Goal: Transaction & Acquisition: Obtain resource

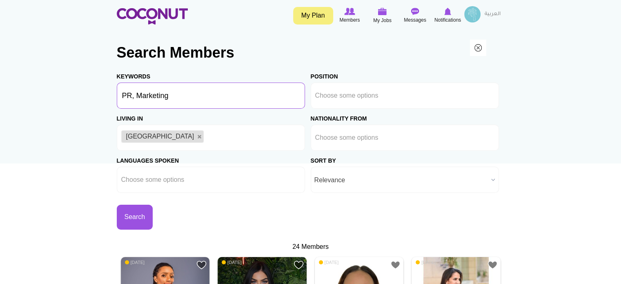
drag, startPoint x: 172, startPoint y: 98, endPoint x: 111, endPoint y: 102, distance: 61.4
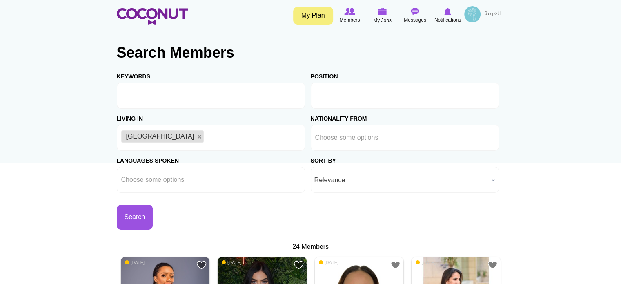
click at [353, 96] on input "text" at bounding box center [351, 95] width 73 height 7
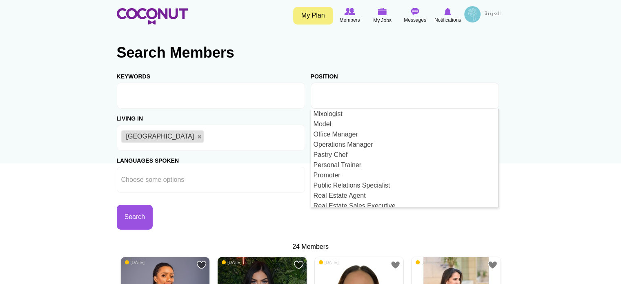
scroll to position [735, 0]
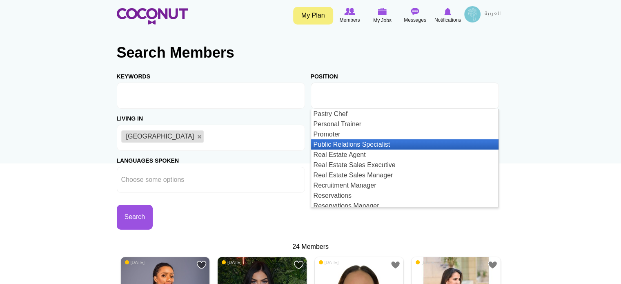
click at [365, 142] on li "Public Relations Specialist" at bounding box center [404, 144] width 187 height 10
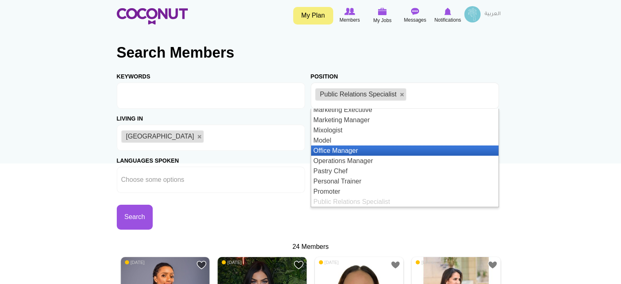
scroll to position [637, 0]
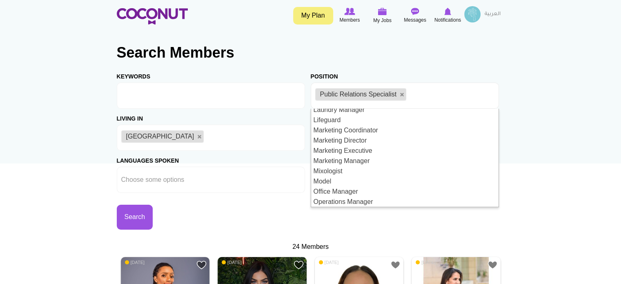
click at [303, 118] on div "Living in [GEOGRAPHIC_DATA] [GEOGRAPHIC_DATA] [GEOGRAPHIC_DATA] [GEOGRAPHIC_DAT…" at bounding box center [214, 130] width 194 height 42
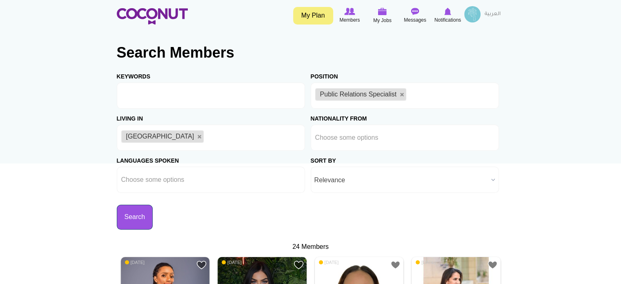
click at [142, 217] on button "Search" at bounding box center [135, 217] width 36 height 25
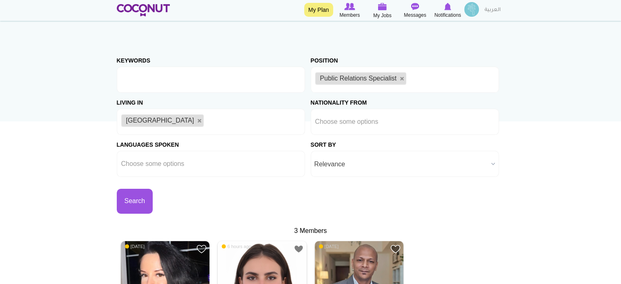
scroll to position [41, 0]
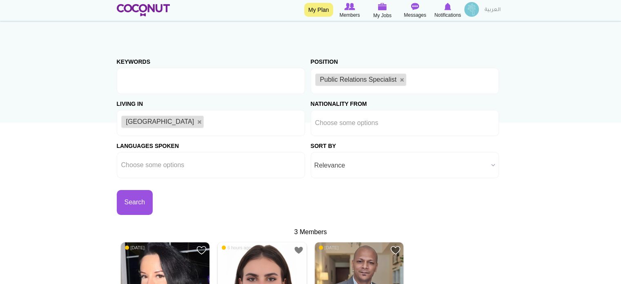
click at [413, 80] on input "text" at bounding box center [413, 80] width 10 height 7
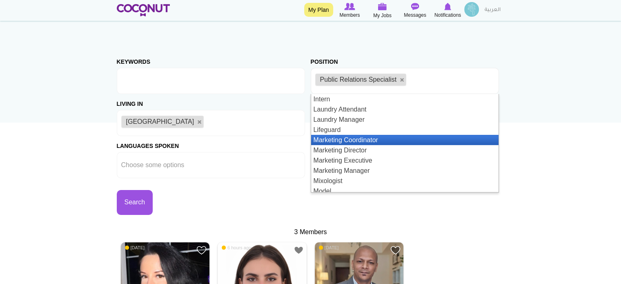
scroll to position [653, 0]
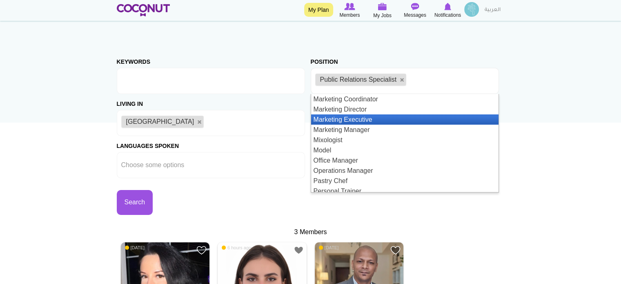
click at [356, 121] on li "Marketing Executive" at bounding box center [404, 119] width 187 height 10
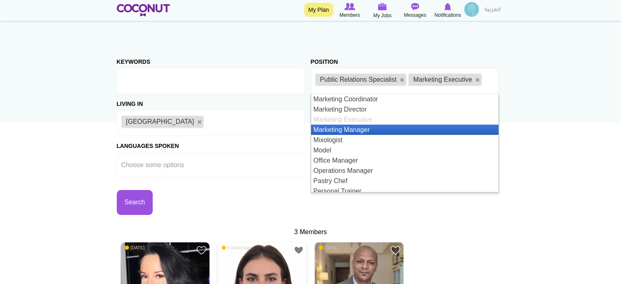
click at [361, 131] on li "Marketing Manager" at bounding box center [404, 130] width 187 height 10
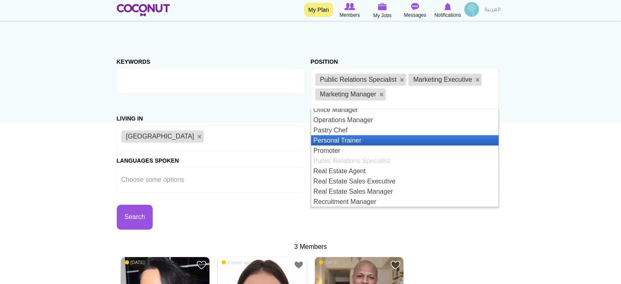
scroll to position [637, 0]
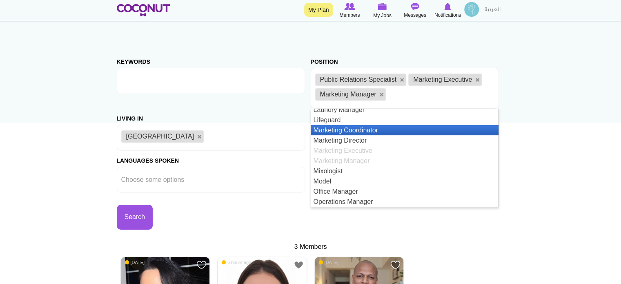
click at [372, 129] on li "Marketing Coordinator" at bounding box center [404, 130] width 187 height 10
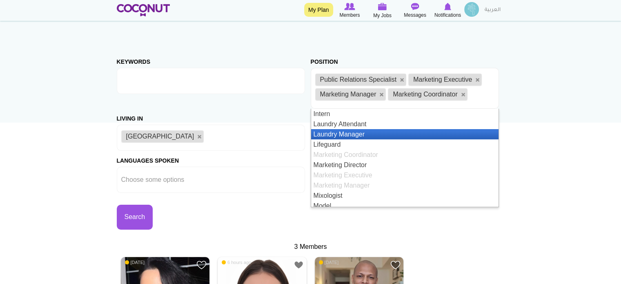
scroll to position [653, 0]
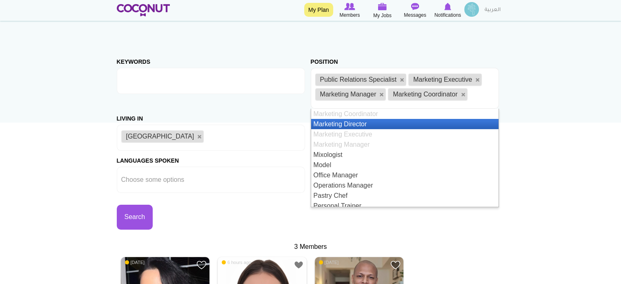
click at [354, 125] on li "Marketing Director" at bounding box center [404, 124] width 187 height 10
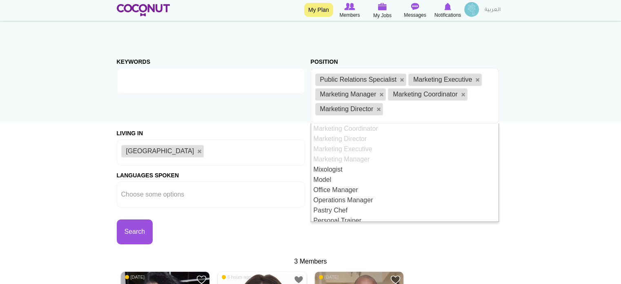
scroll to position [0, 0]
click at [305, 132] on div "Living in Afghanistan Aland Islands Albania Algeria American Samoa Andorra Ango…" at bounding box center [214, 144] width 194 height 42
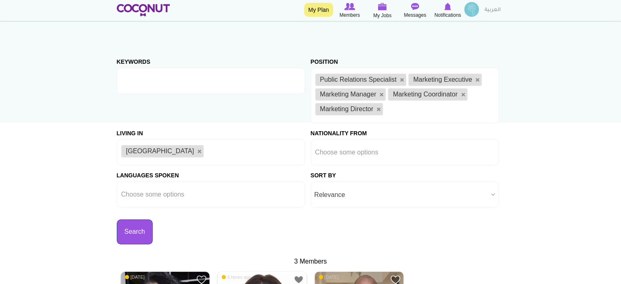
click at [130, 232] on button "Search" at bounding box center [135, 231] width 36 height 25
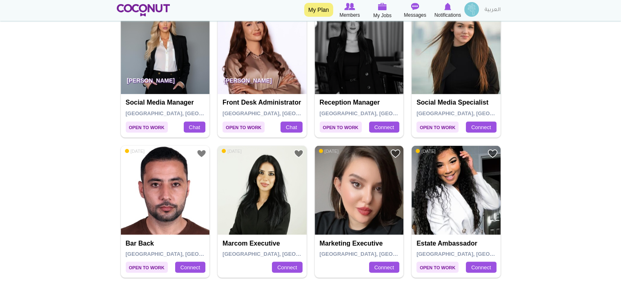
scroll to position [1470, 0]
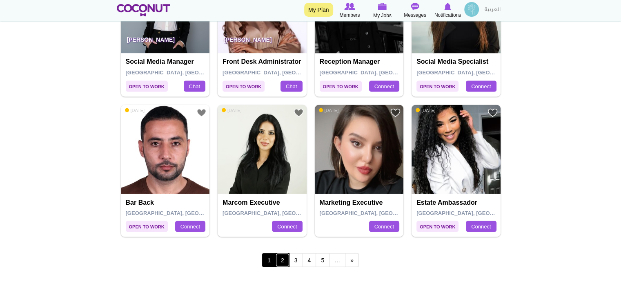
click at [284, 260] on link "2" at bounding box center [283, 260] width 14 height 14
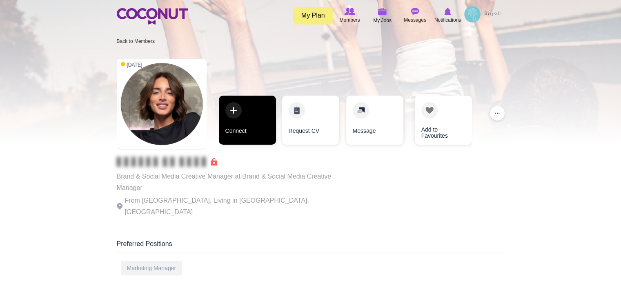
click at [256, 124] on link "Connect" at bounding box center [247, 120] width 57 height 49
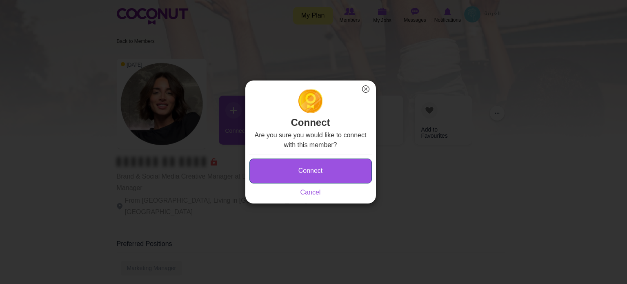
click at [285, 163] on button "Connect" at bounding box center [310, 170] width 122 height 25
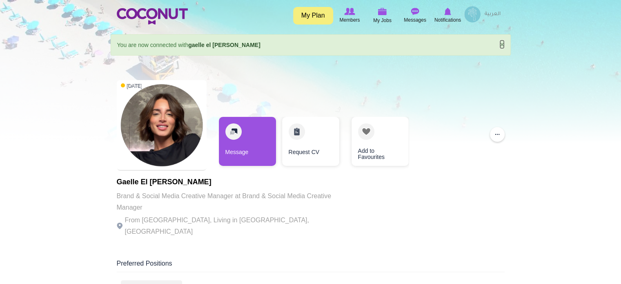
click at [503, 43] on link "×" at bounding box center [501, 44] width 5 height 9
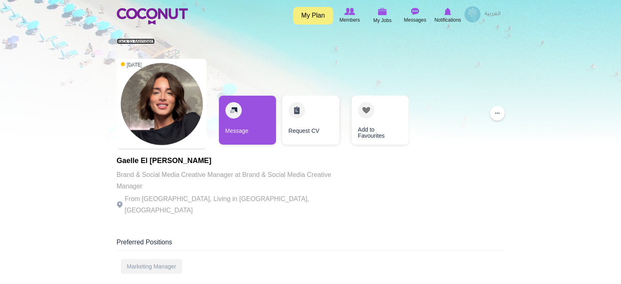
click at [147, 40] on link "Back to Members" at bounding box center [136, 41] width 38 height 6
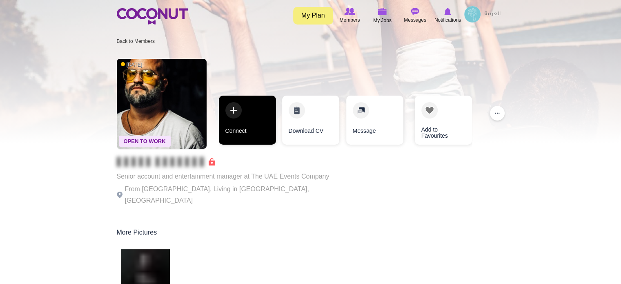
click at [243, 129] on link "Connect" at bounding box center [247, 120] width 57 height 49
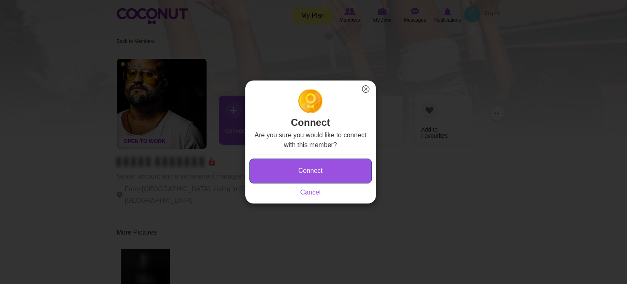
click at [274, 163] on button "Connect" at bounding box center [310, 170] width 122 height 25
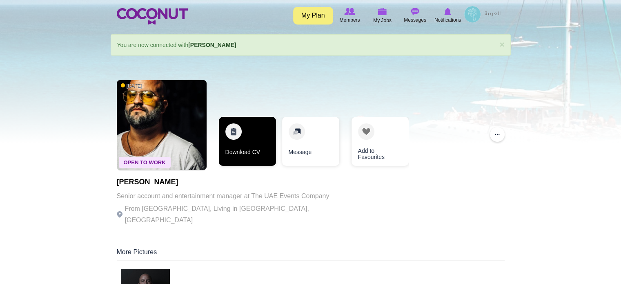
click at [251, 138] on link "Download CV" at bounding box center [247, 141] width 57 height 49
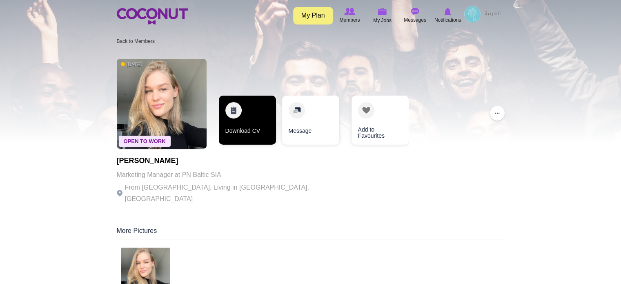
click at [262, 129] on link "Download CV" at bounding box center [247, 120] width 57 height 49
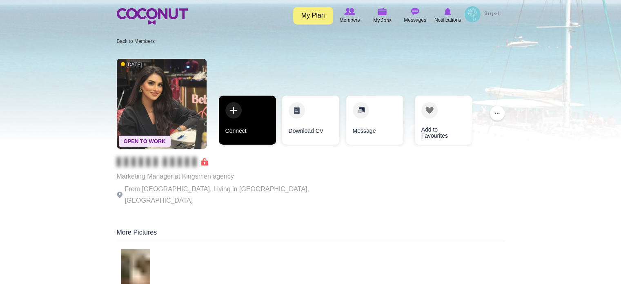
click at [251, 134] on link "Connect" at bounding box center [247, 120] width 57 height 49
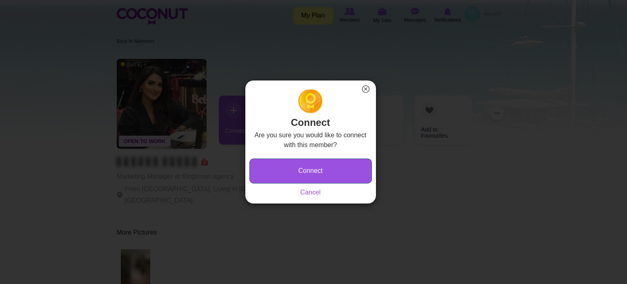
click at [304, 171] on button "Connect" at bounding box center [310, 170] width 122 height 25
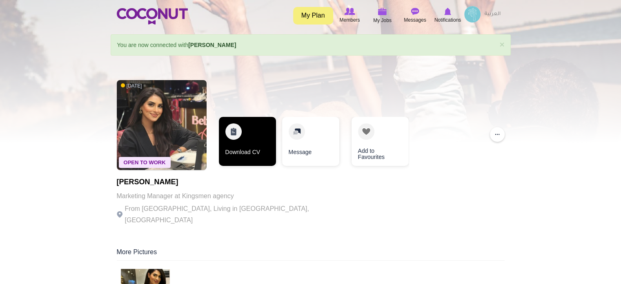
click at [248, 141] on link "Download CV" at bounding box center [247, 141] width 57 height 49
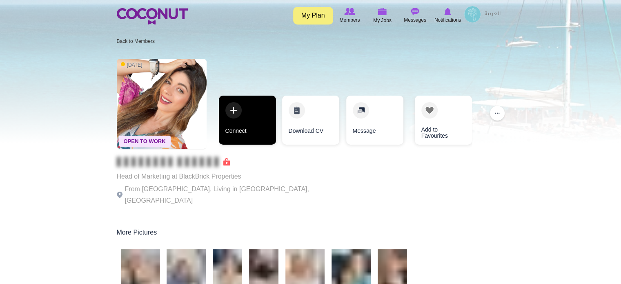
click at [249, 130] on link "Connect" at bounding box center [247, 120] width 57 height 49
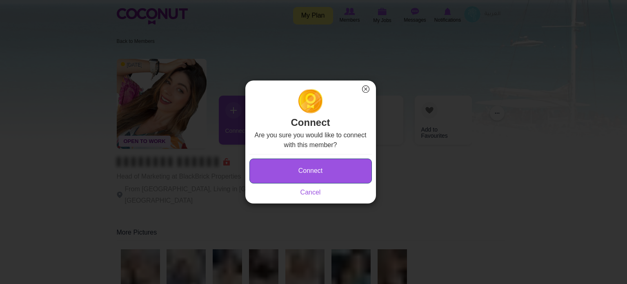
click at [278, 182] on button "Connect" at bounding box center [310, 170] width 122 height 25
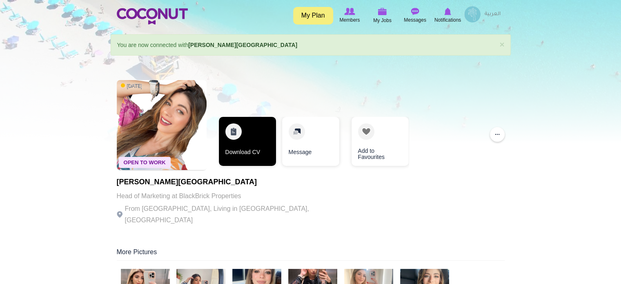
click at [250, 148] on link "Download CV" at bounding box center [247, 141] width 57 height 49
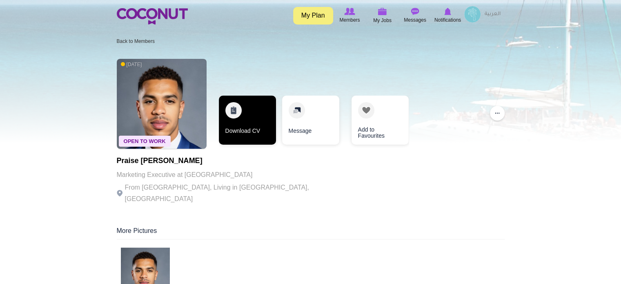
click at [247, 127] on link "Download CV" at bounding box center [247, 120] width 57 height 49
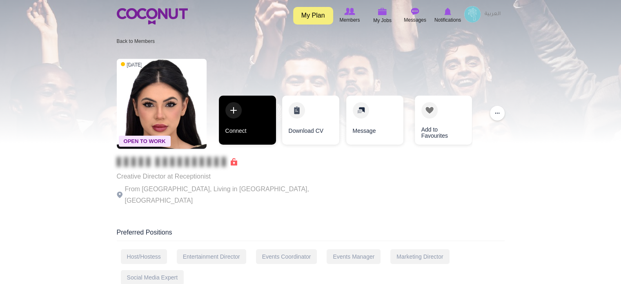
click at [240, 105] on link "Connect" at bounding box center [247, 120] width 57 height 49
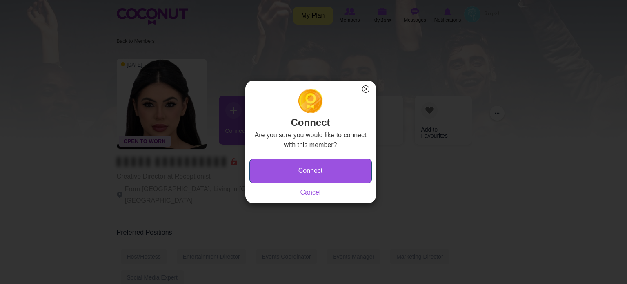
click at [270, 163] on button "Connect" at bounding box center [310, 170] width 122 height 25
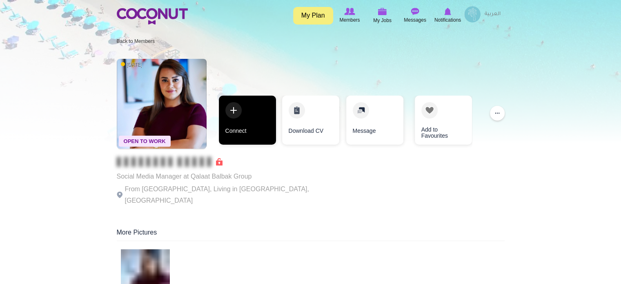
click at [240, 119] on link "Connect" at bounding box center [247, 120] width 57 height 49
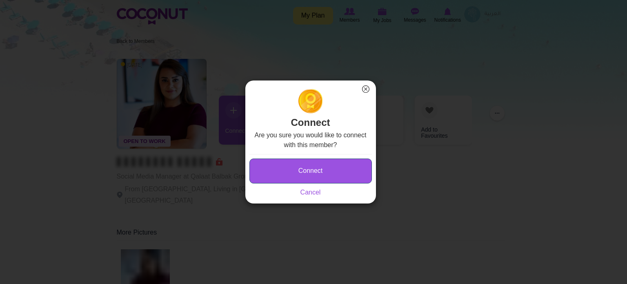
click at [294, 168] on button "Connect" at bounding box center [310, 170] width 122 height 25
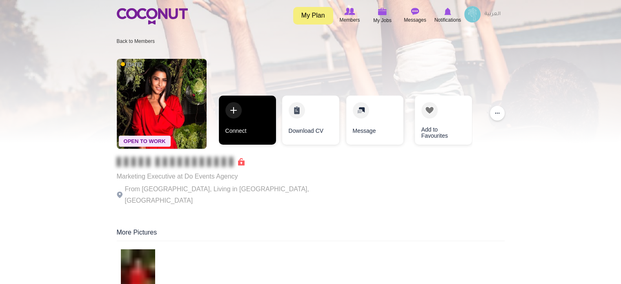
click at [253, 122] on link "Connect" at bounding box center [247, 120] width 57 height 49
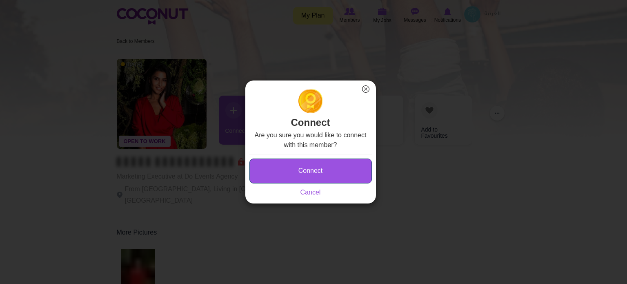
click at [292, 168] on button "Connect" at bounding box center [310, 170] width 122 height 25
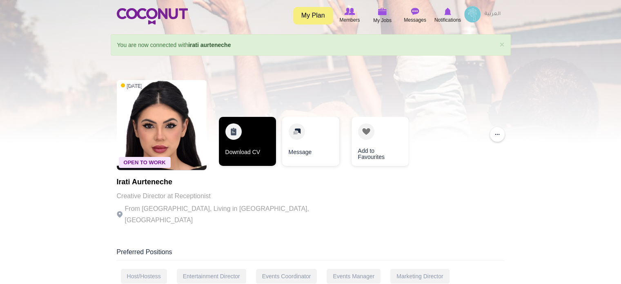
click at [238, 151] on link "Download CV" at bounding box center [247, 141] width 57 height 49
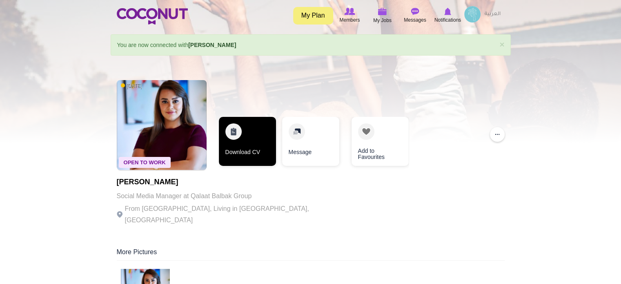
click at [254, 132] on link "Download CV" at bounding box center [247, 141] width 57 height 49
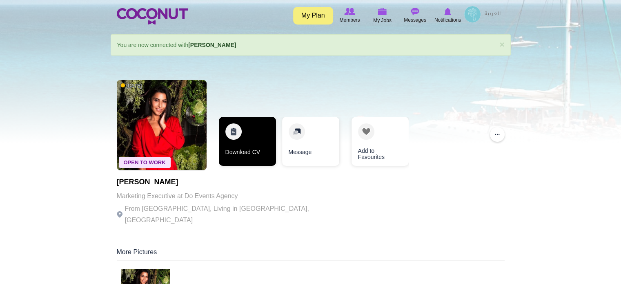
click at [244, 137] on link "Download CV" at bounding box center [247, 141] width 57 height 49
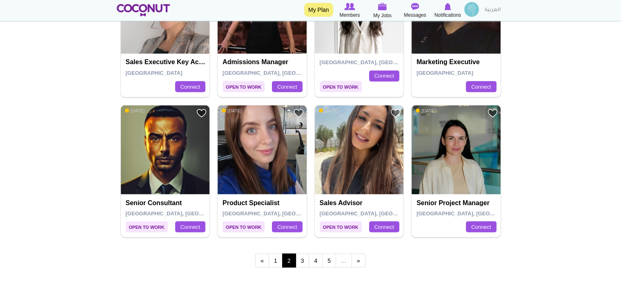
scroll to position [1470, 0]
click at [304, 256] on link "3" at bounding box center [303, 260] width 14 height 14
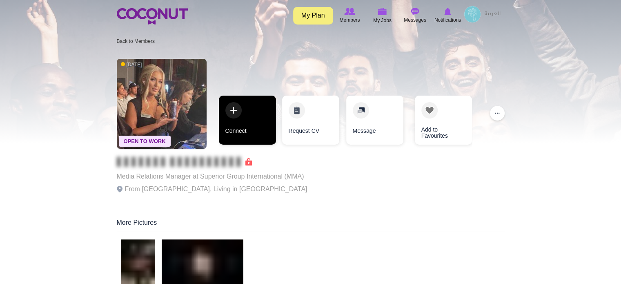
click at [247, 127] on link "Connect" at bounding box center [247, 120] width 57 height 49
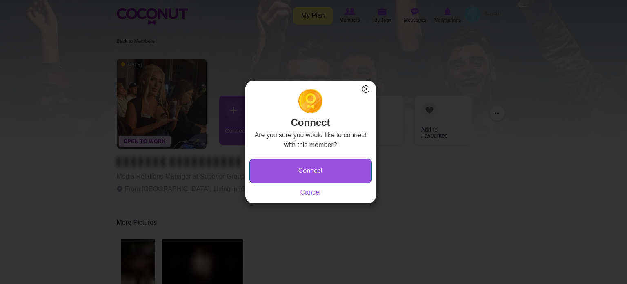
click at [276, 159] on button "Connect" at bounding box center [310, 170] width 122 height 25
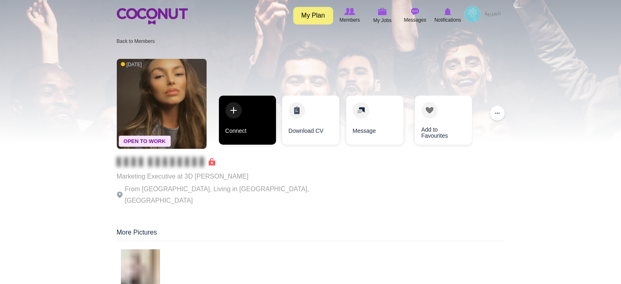
click at [238, 122] on link "Connect" at bounding box center [247, 120] width 57 height 49
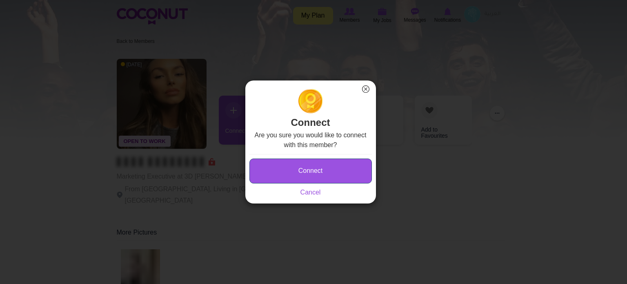
click at [296, 164] on button "Connect" at bounding box center [310, 170] width 122 height 25
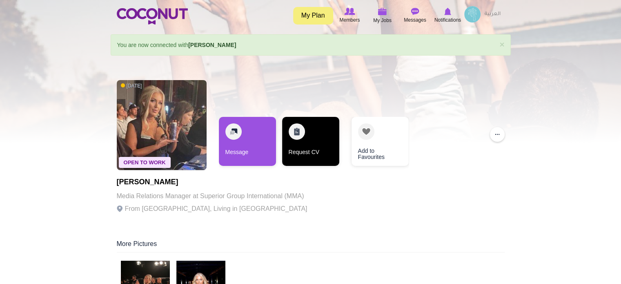
click at [323, 143] on link "Request CV" at bounding box center [310, 141] width 57 height 49
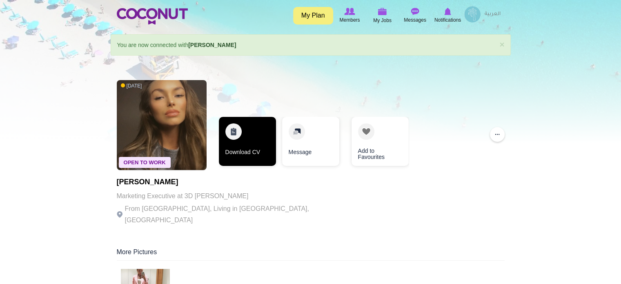
click at [258, 147] on link "Download CV" at bounding box center [247, 141] width 57 height 49
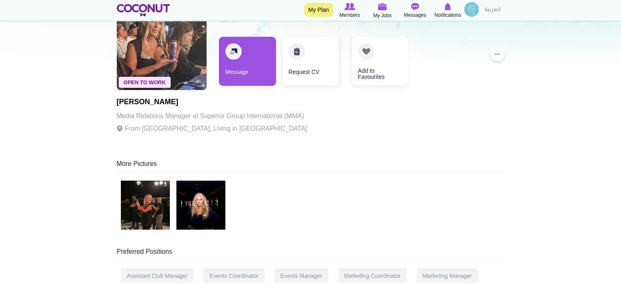
scroll to position [82, 0]
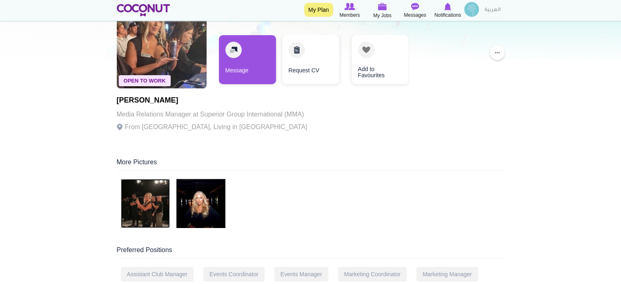
click at [150, 207] on img at bounding box center [145, 203] width 49 height 49
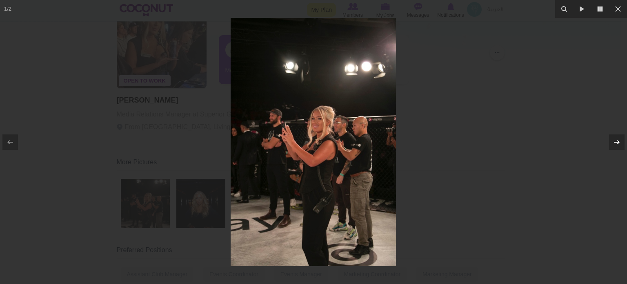
click at [617, 140] on icon at bounding box center [617, 142] width 10 height 10
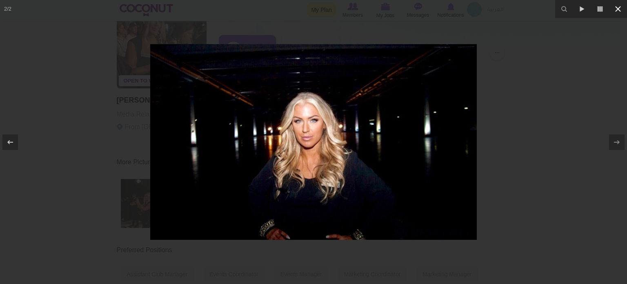
click at [617, 9] on icon at bounding box center [618, 9] width 6 height 6
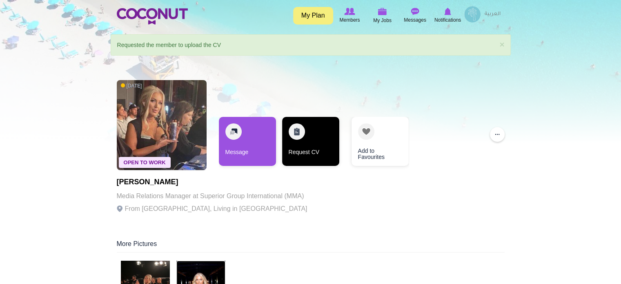
click at [307, 145] on link "Request CV" at bounding box center [310, 141] width 57 height 49
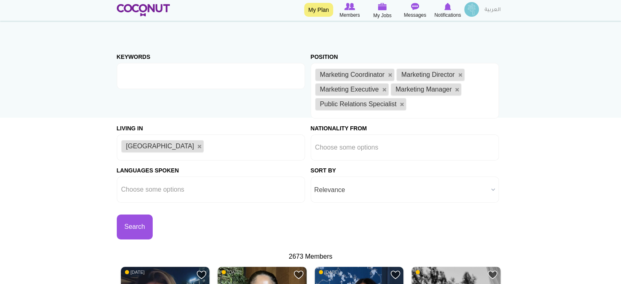
scroll to position [41, 0]
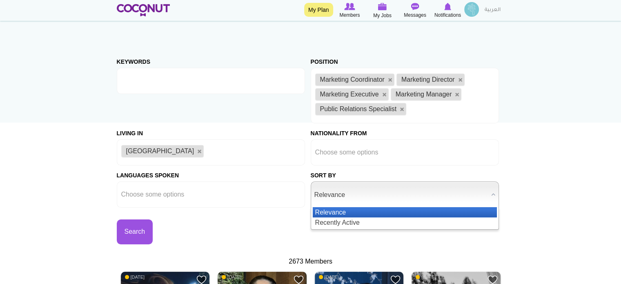
click at [359, 192] on span "Relevance" at bounding box center [401, 195] width 174 height 26
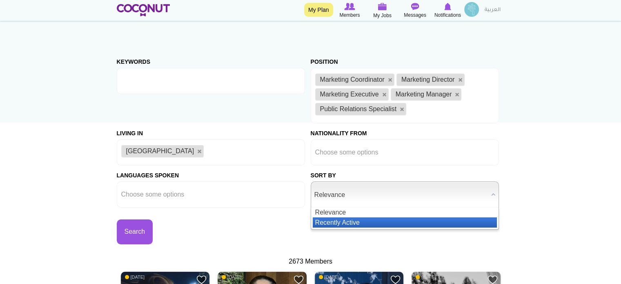
click at [356, 222] on li "Recently Active" at bounding box center [405, 222] width 184 height 10
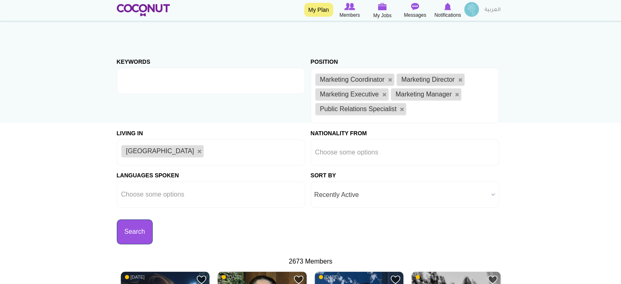
click at [134, 227] on button "Search" at bounding box center [135, 231] width 36 height 25
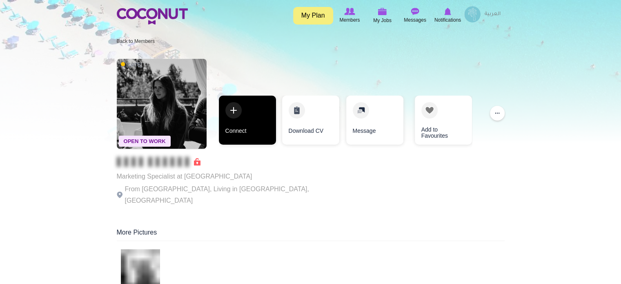
click at [244, 129] on link "Connect" at bounding box center [247, 120] width 57 height 49
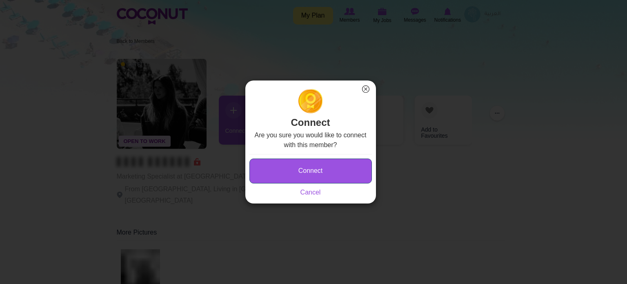
click at [325, 168] on button "Connect" at bounding box center [310, 170] width 122 height 25
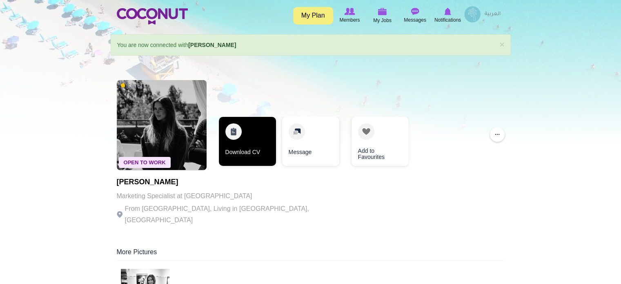
click at [250, 152] on link "Download CV" at bounding box center [247, 141] width 57 height 49
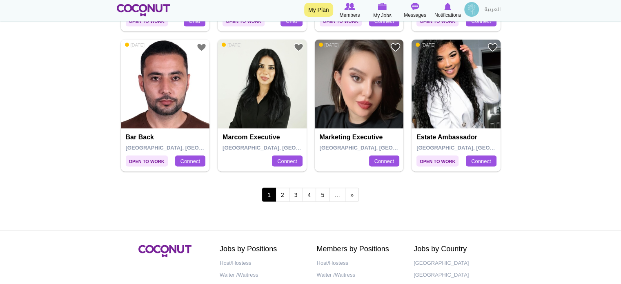
scroll to position [1552, 0]
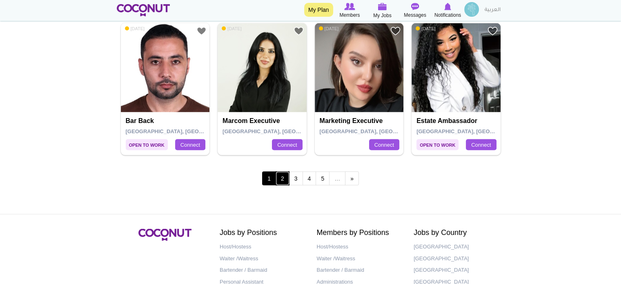
click at [284, 178] on link "2" at bounding box center [283, 178] width 14 height 14
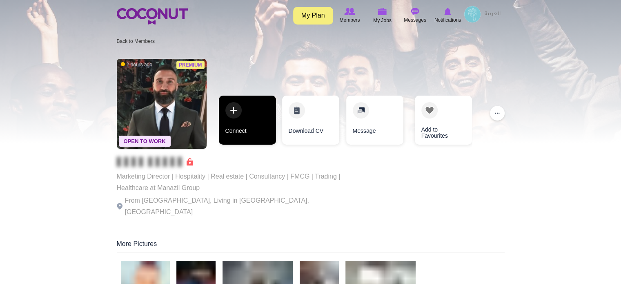
click at [255, 122] on link "Connect" at bounding box center [247, 120] width 57 height 49
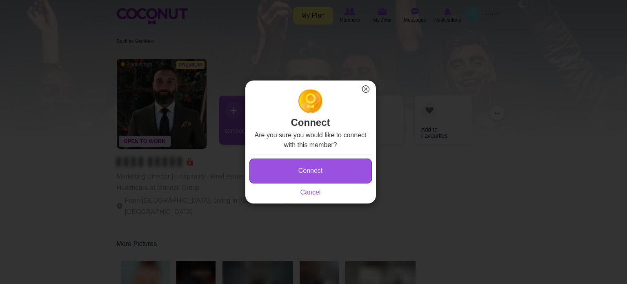
click at [270, 160] on button "Connect" at bounding box center [310, 170] width 122 height 25
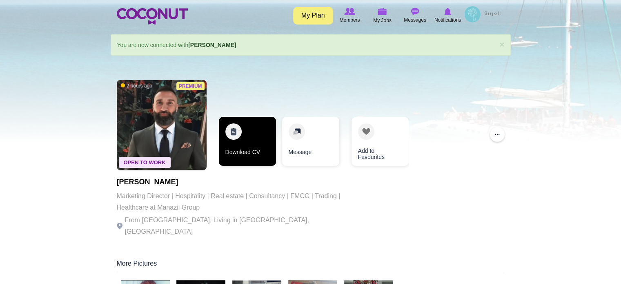
click at [248, 145] on link "Download CV" at bounding box center [247, 141] width 57 height 49
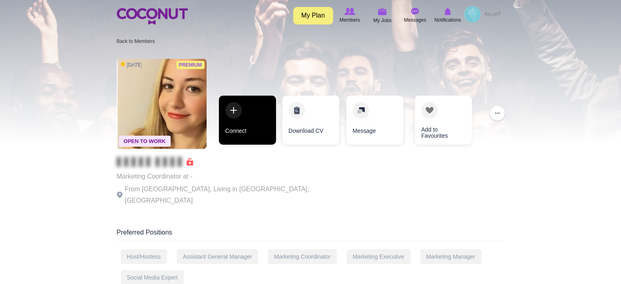
click at [250, 128] on link "Connect" at bounding box center [247, 120] width 57 height 49
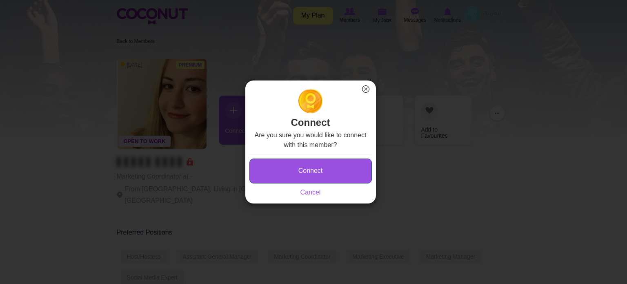
click at [298, 174] on button "Connect" at bounding box center [310, 170] width 122 height 25
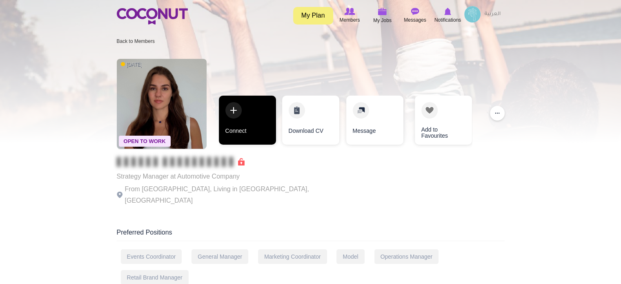
click at [247, 130] on link "Connect" at bounding box center [247, 120] width 57 height 49
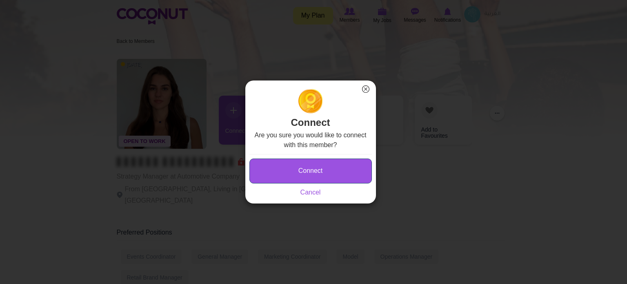
click at [304, 166] on button "Connect" at bounding box center [310, 170] width 122 height 25
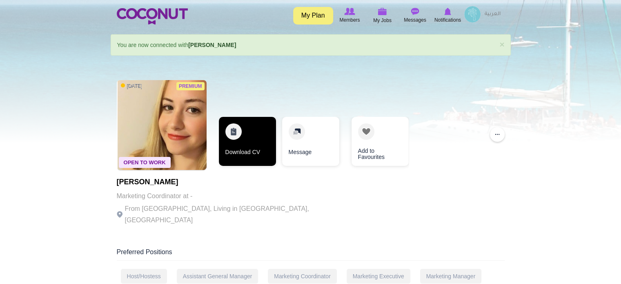
click at [249, 153] on link "Download CV" at bounding box center [247, 141] width 57 height 49
click at [242, 140] on link "Download CV" at bounding box center [246, 141] width 57 height 49
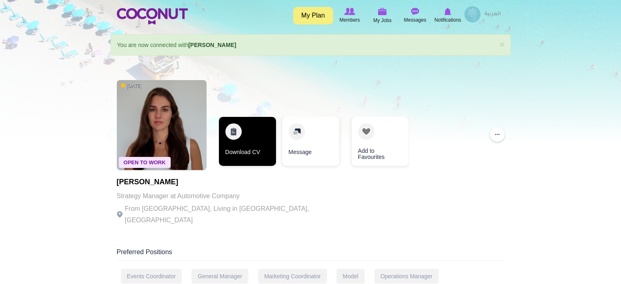
click at [256, 155] on link "Download CV" at bounding box center [247, 141] width 57 height 49
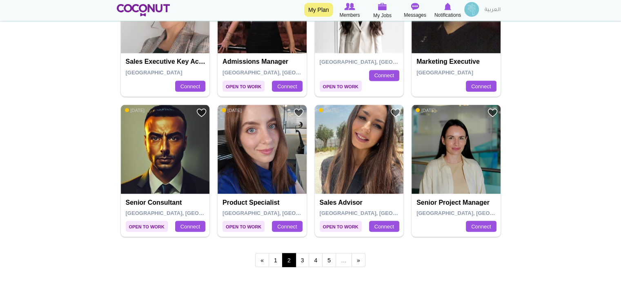
scroll to position [1511, 0]
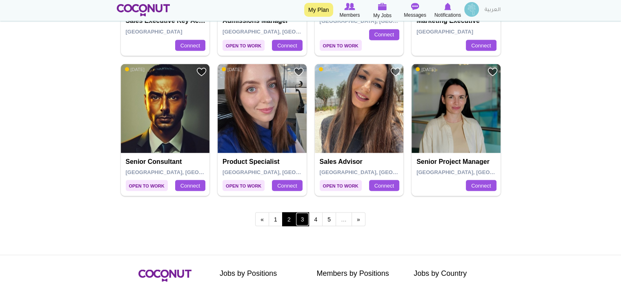
click at [303, 218] on link "3" at bounding box center [303, 219] width 14 height 14
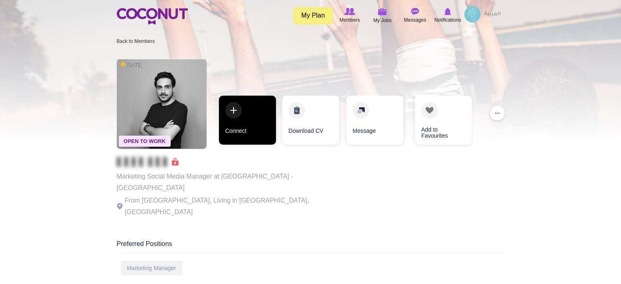
click at [249, 125] on link "Connect" at bounding box center [247, 120] width 57 height 49
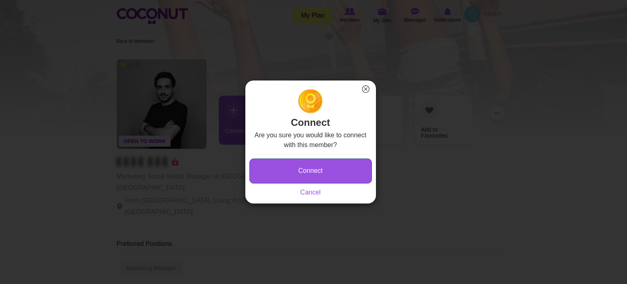
click at [310, 169] on button "Connect" at bounding box center [310, 170] width 122 height 25
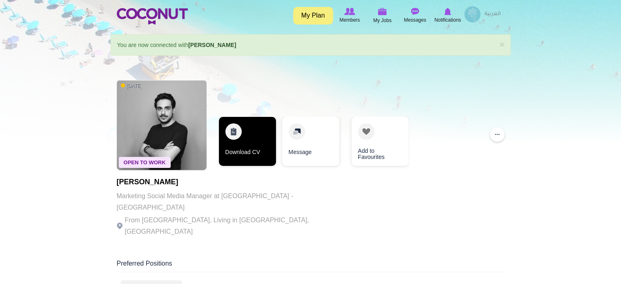
click at [249, 154] on link "Download CV" at bounding box center [247, 141] width 57 height 49
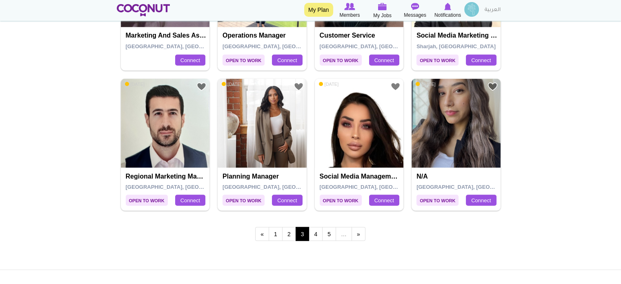
scroll to position [1511, 0]
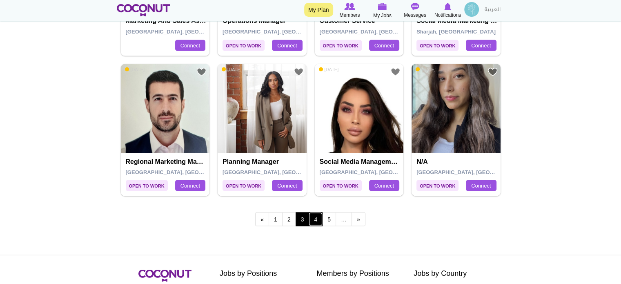
click at [317, 217] on link "4" at bounding box center [316, 219] width 14 height 14
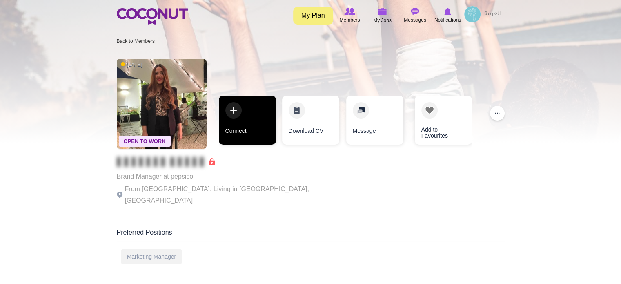
click at [252, 127] on link "Connect" at bounding box center [247, 120] width 57 height 49
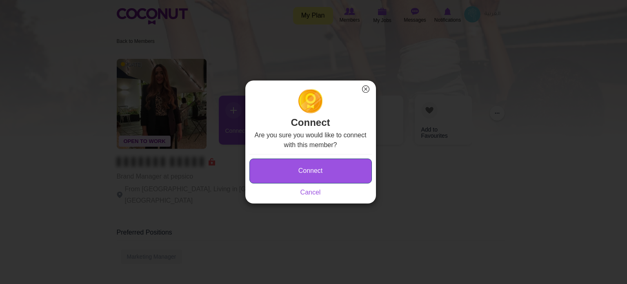
click at [278, 165] on button "Connect" at bounding box center [310, 170] width 122 height 25
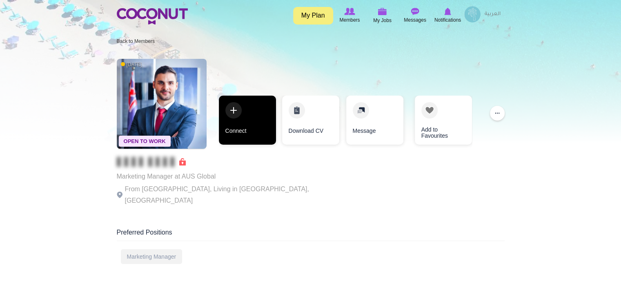
click at [241, 131] on link "Connect" at bounding box center [247, 120] width 57 height 49
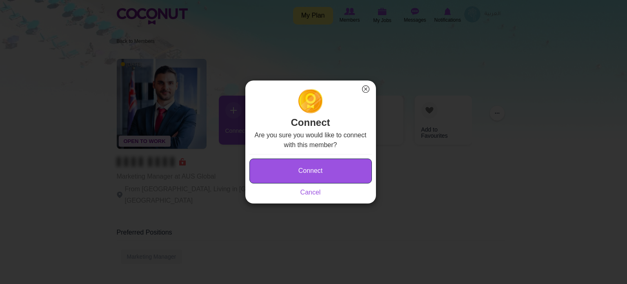
click at [296, 168] on button "Connect" at bounding box center [310, 170] width 122 height 25
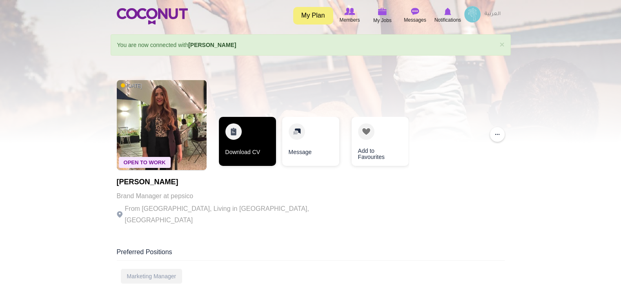
click at [250, 148] on link "Download CV" at bounding box center [247, 141] width 57 height 49
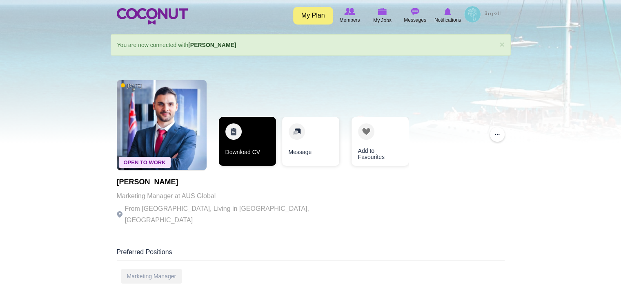
click at [258, 144] on link "Download CV" at bounding box center [247, 141] width 57 height 49
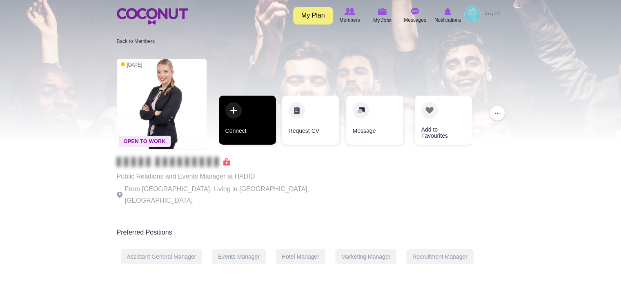
click at [252, 127] on link "Connect" at bounding box center [247, 120] width 57 height 49
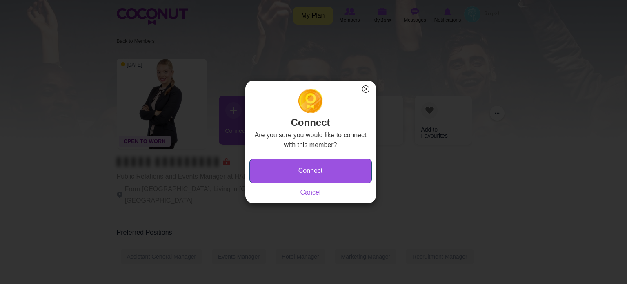
click at [296, 165] on button "Connect" at bounding box center [310, 170] width 122 height 25
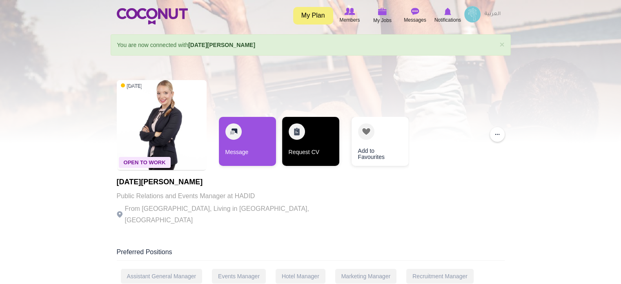
click at [319, 151] on link "Request CV" at bounding box center [310, 141] width 57 height 49
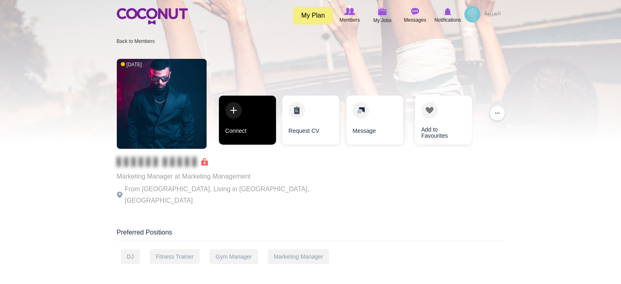
click at [263, 126] on link "Connect" at bounding box center [247, 120] width 57 height 49
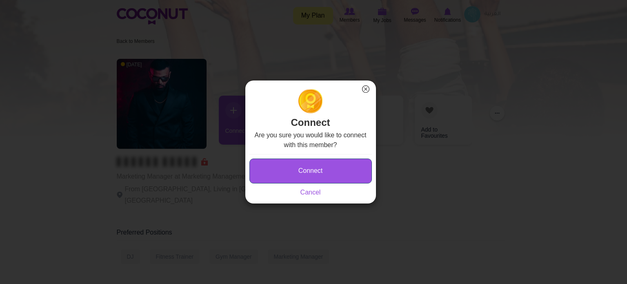
click at [295, 171] on button "Connect" at bounding box center [310, 170] width 122 height 25
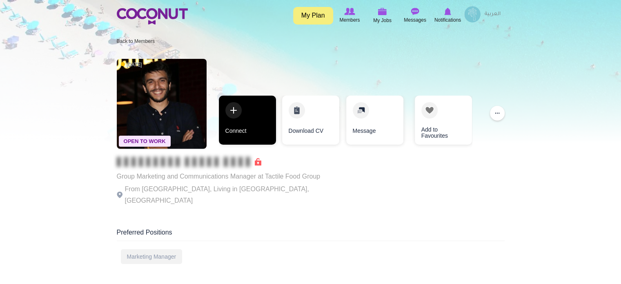
click at [235, 125] on link "Connect" at bounding box center [247, 120] width 57 height 49
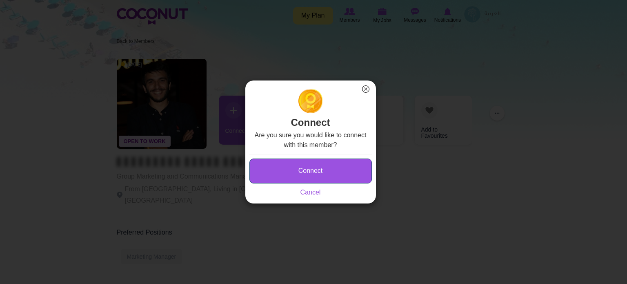
click at [281, 169] on button "Connect" at bounding box center [310, 170] width 122 height 25
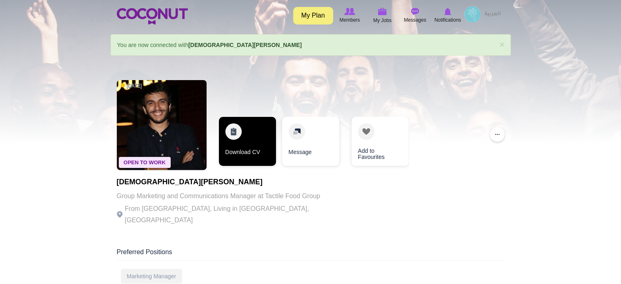
click at [242, 138] on link "Download CV" at bounding box center [247, 141] width 57 height 49
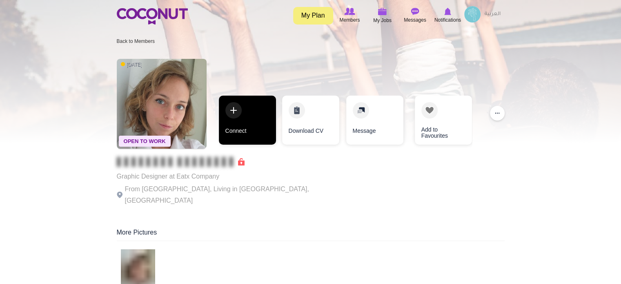
click at [255, 117] on link "Connect" at bounding box center [247, 120] width 57 height 49
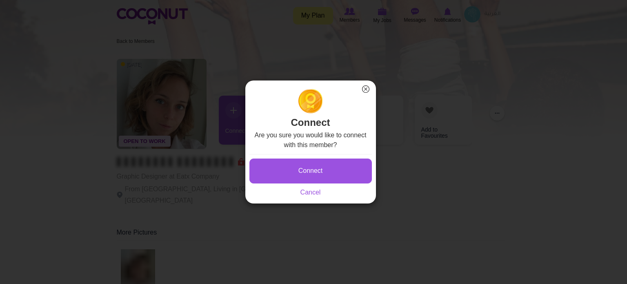
click at [310, 196] on div "Connect Saving... Cancel" at bounding box center [310, 175] width 122 height 43
click at [312, 192] on link "Cancel" at bounding box center [311, 192] width 20 height 7
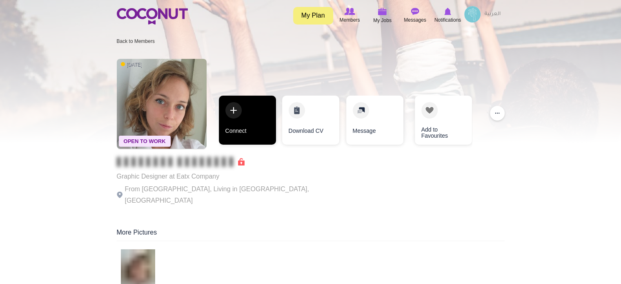
click at [253, 124] on link "Connect" at bounding box center [247, 120] width 57 height 49
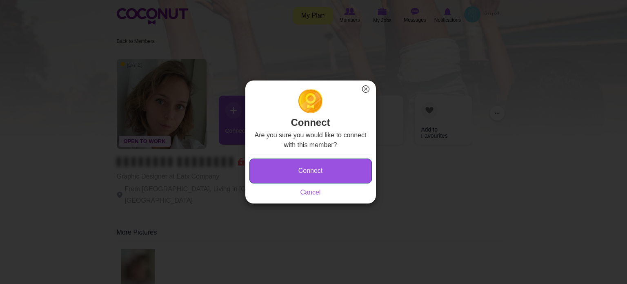
click at [277, 169] on button "Connect" at bounding box center [310, 170] width 122 height 25
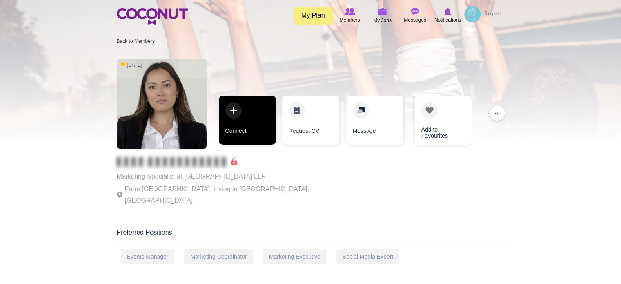
click at [241, 128] on link "Connect" at bounding box center [247, 120] width 57 height 49
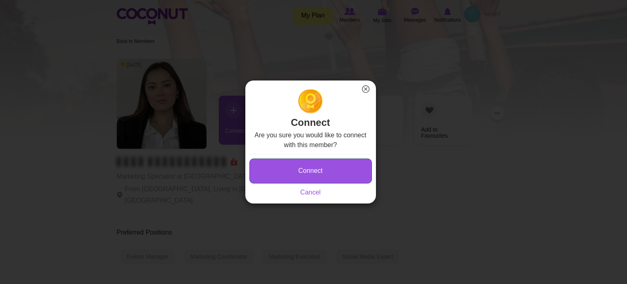
click at [317, 173] on button "Connect" at bounding box center [310, 170] width 122 height 25
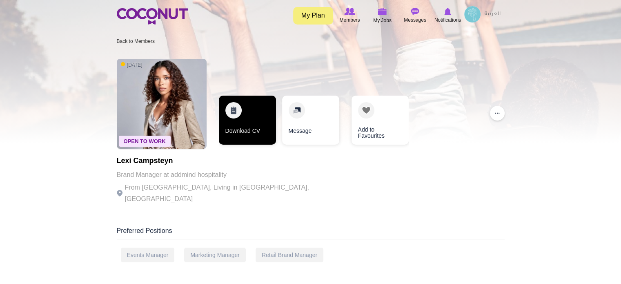
click at [257, 125] on link "Download CV" at bounding box center [247, 120] width 57 height 49
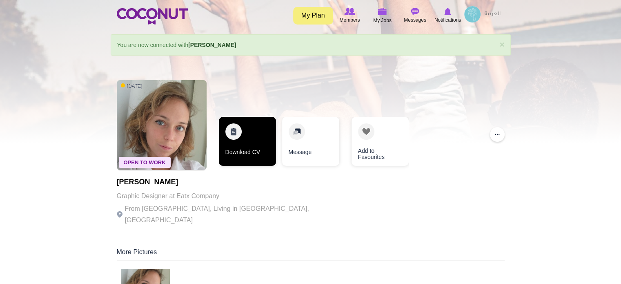
click at [253, 148] on link "Download CV" at bounding box center [247, 141] width 57 height 49
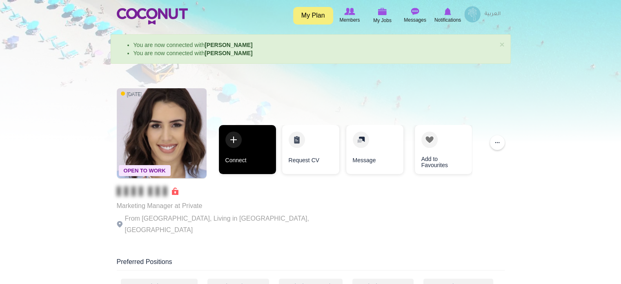
click at [261, 158] on link "Connect" at bounding box center [247, 149] width 57 height 49
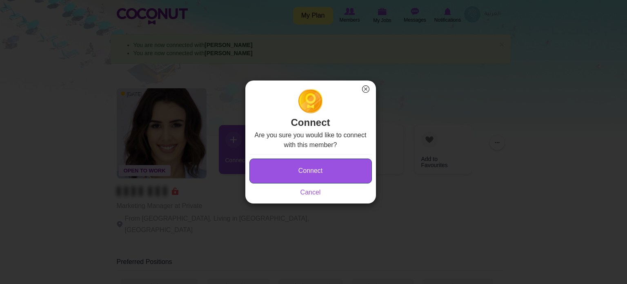
click at [301, 164] on button "Connect" at bounding box center [310, 170] width 122 height 25
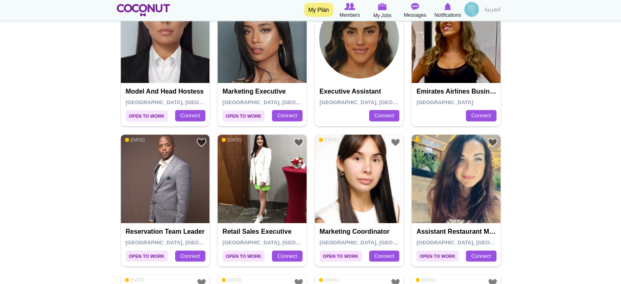
scroll to position [327, 0]
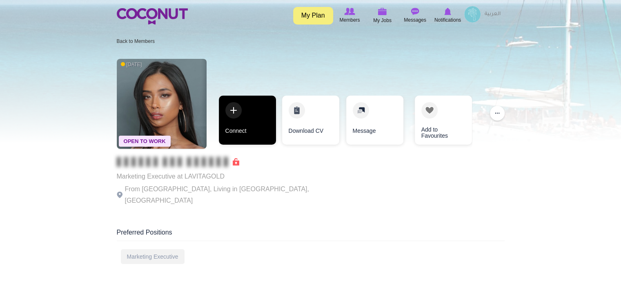
click at [253, 124] on link "Connect" at bounding box center [247, 120] width 57 height 49
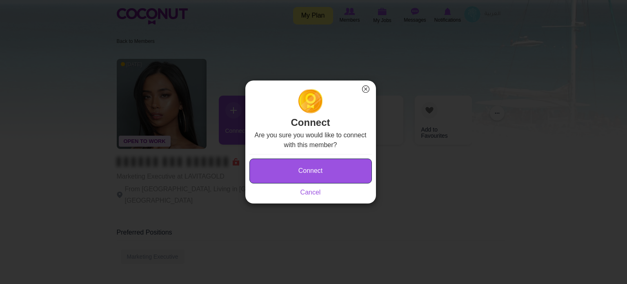
click at [273, 166] on button "Connect" at bounding box center [310, 170] width 122 height 25
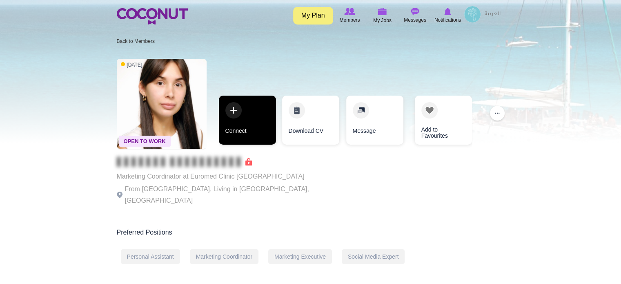
click at [267, 112] on link "Connect" at bounding box center [247, 120] width 57 height 49
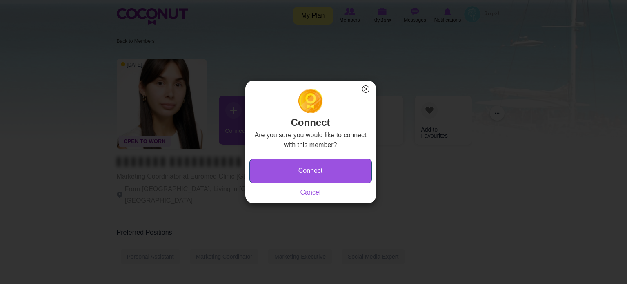
click at [313, 167] on button "Connect" at bounding box center [310, 170] width 122 height 25
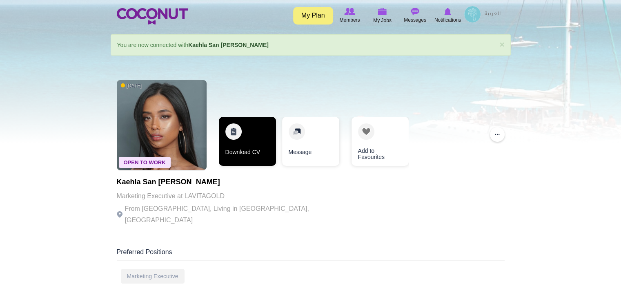
click at [255, 143] on link "Download CV" at bounding box center [247, 141] width 57 height 49
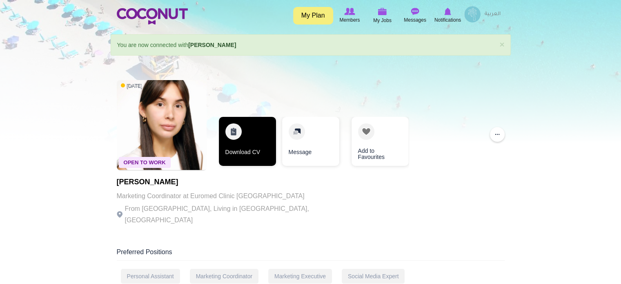
click at [247, 155] on link "Download CV" at bounding box center [247, 141] width 57 height 49
